Goal: Check status: Check status

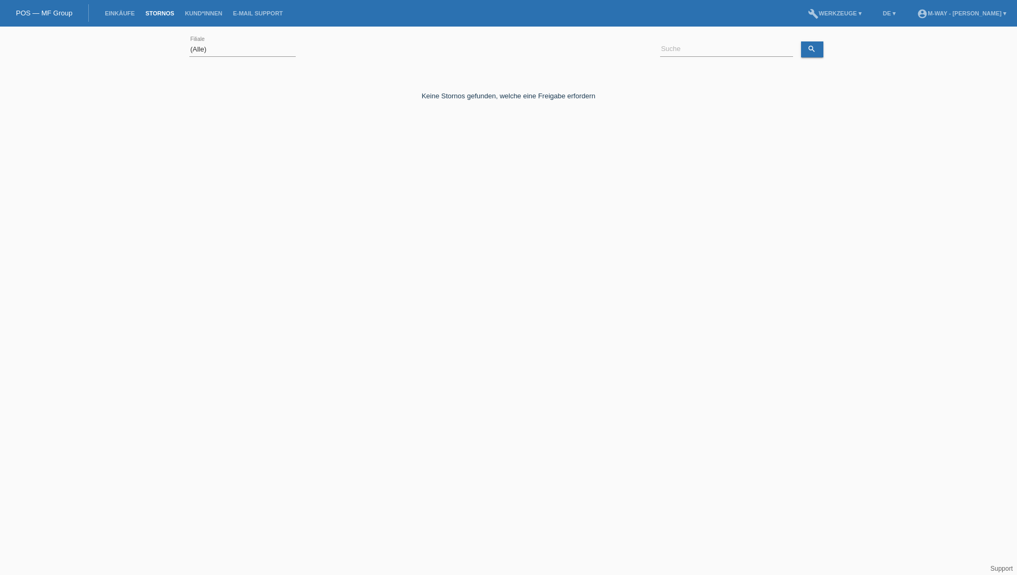
click at [37, 11] on link "POS — MF Group" at bounding box center [44, 13] width 56 height 8
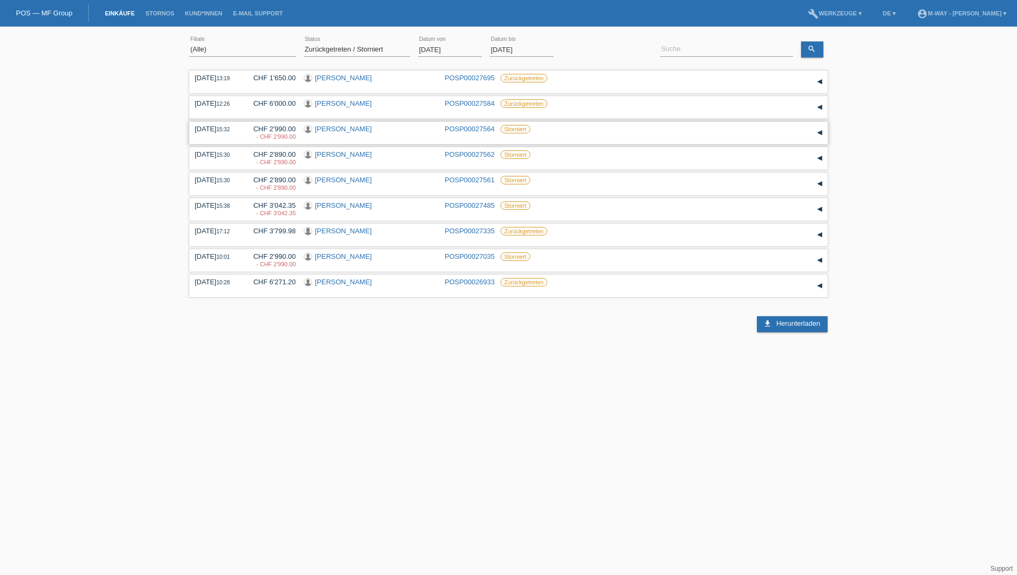
click at [470, 128] on link "POSP00027564" at bounding box center [470, 129] width 50 height 8
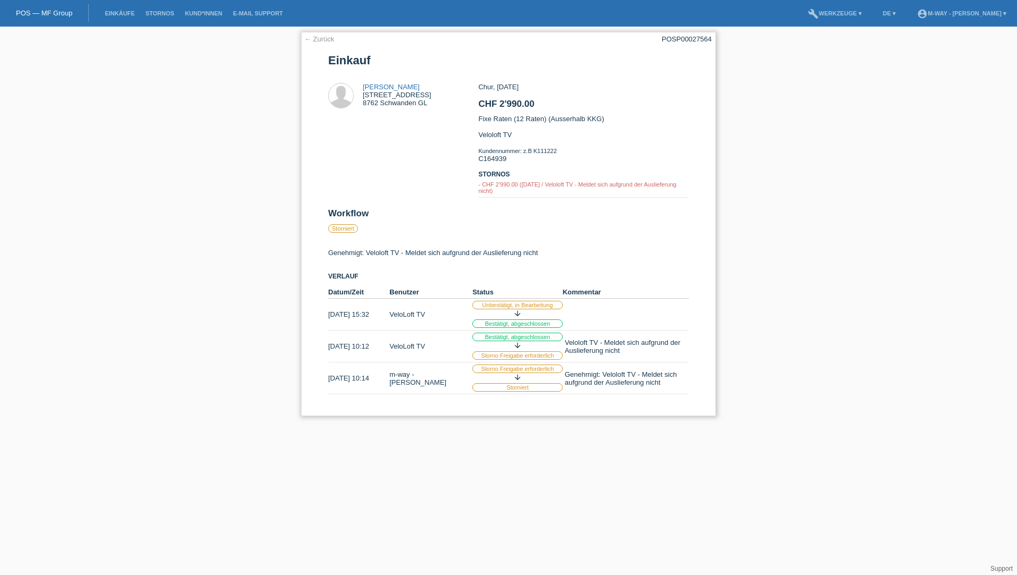
click at [383, 346] on td "[DATE] 10:12" at bounding box center [358, 347] width 61 height 32
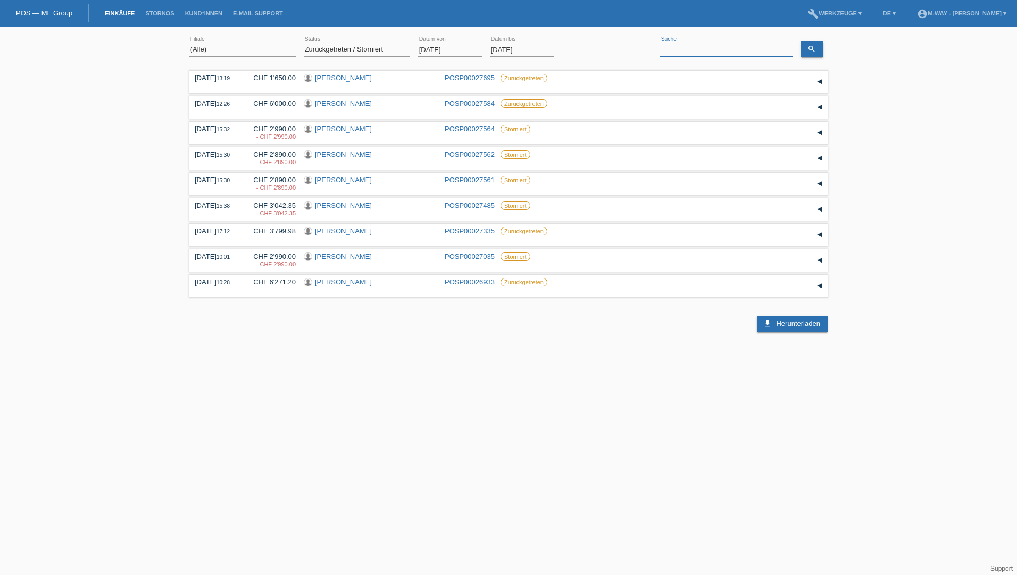
click at [704, 51] on input at bounding box center [726, 49] width 133 height 13
type input "denny"
